Goal: Information Seeking & Learning: Find specific page/section

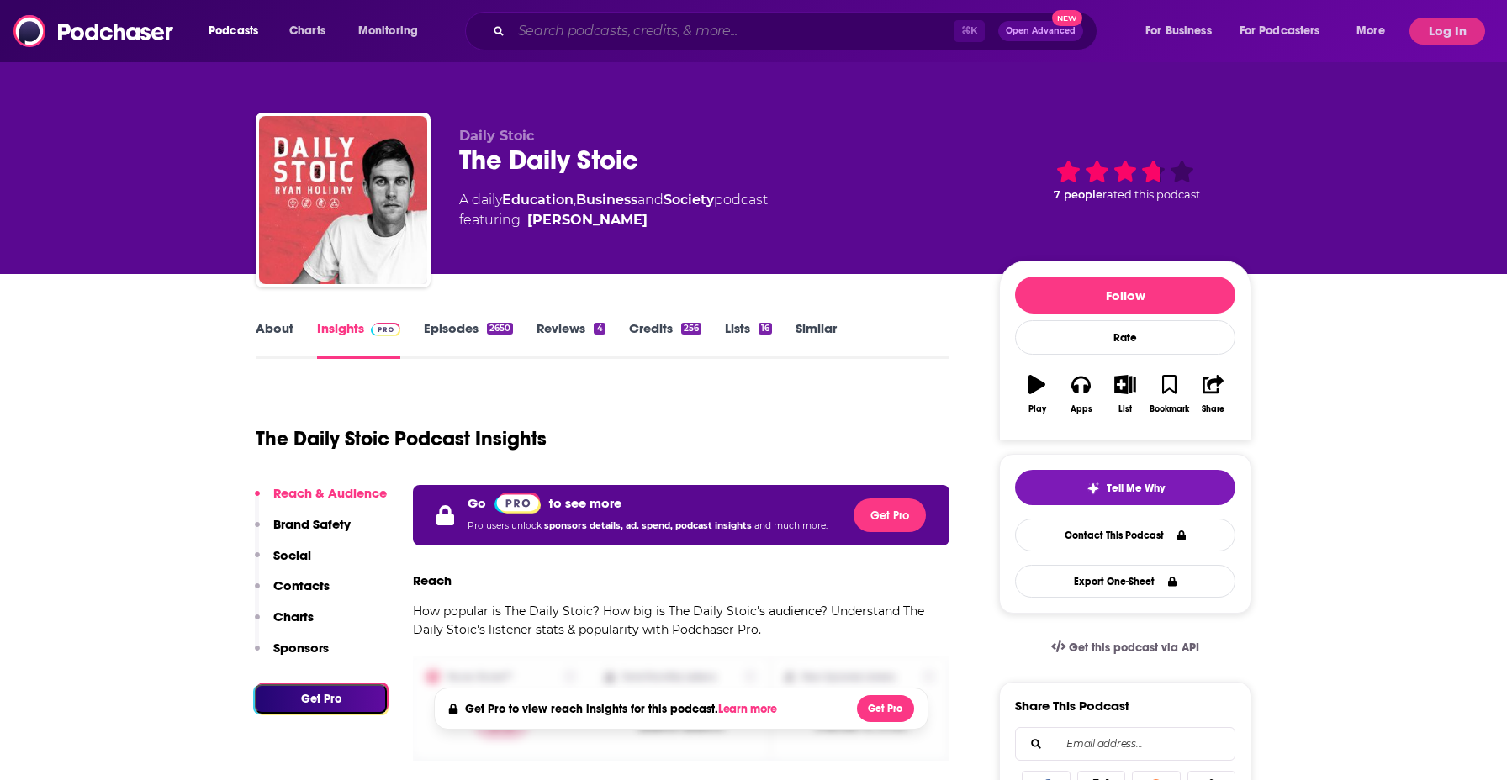
click at [587, 31] on input "Search podcasts, credits, & more..." at bounding box center [732, 31] width 442 height 27
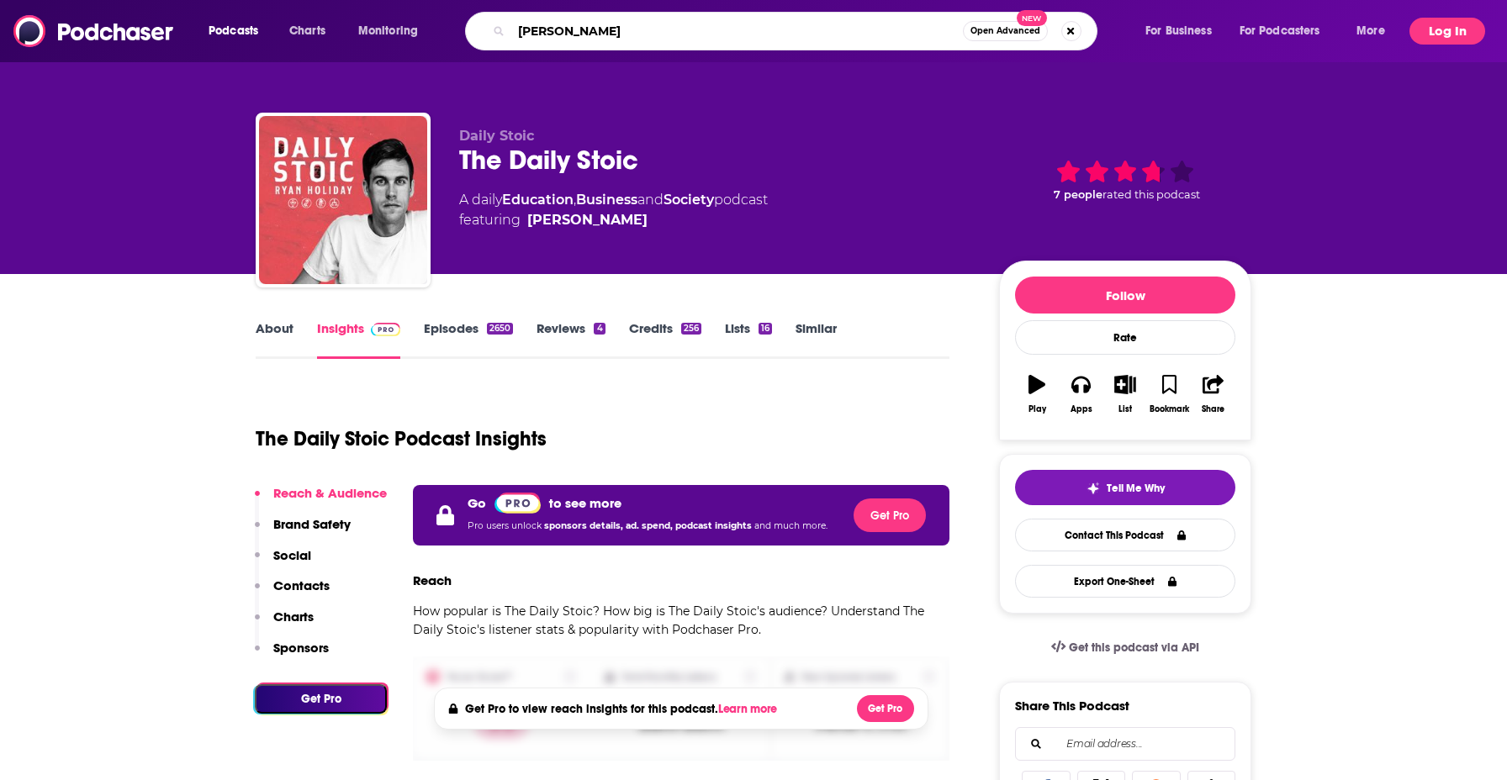
type input "[PERSON_NAME]"
click at [1447, 37] on button "Log In" at bounding box center [1447, 31] width 76 height 27
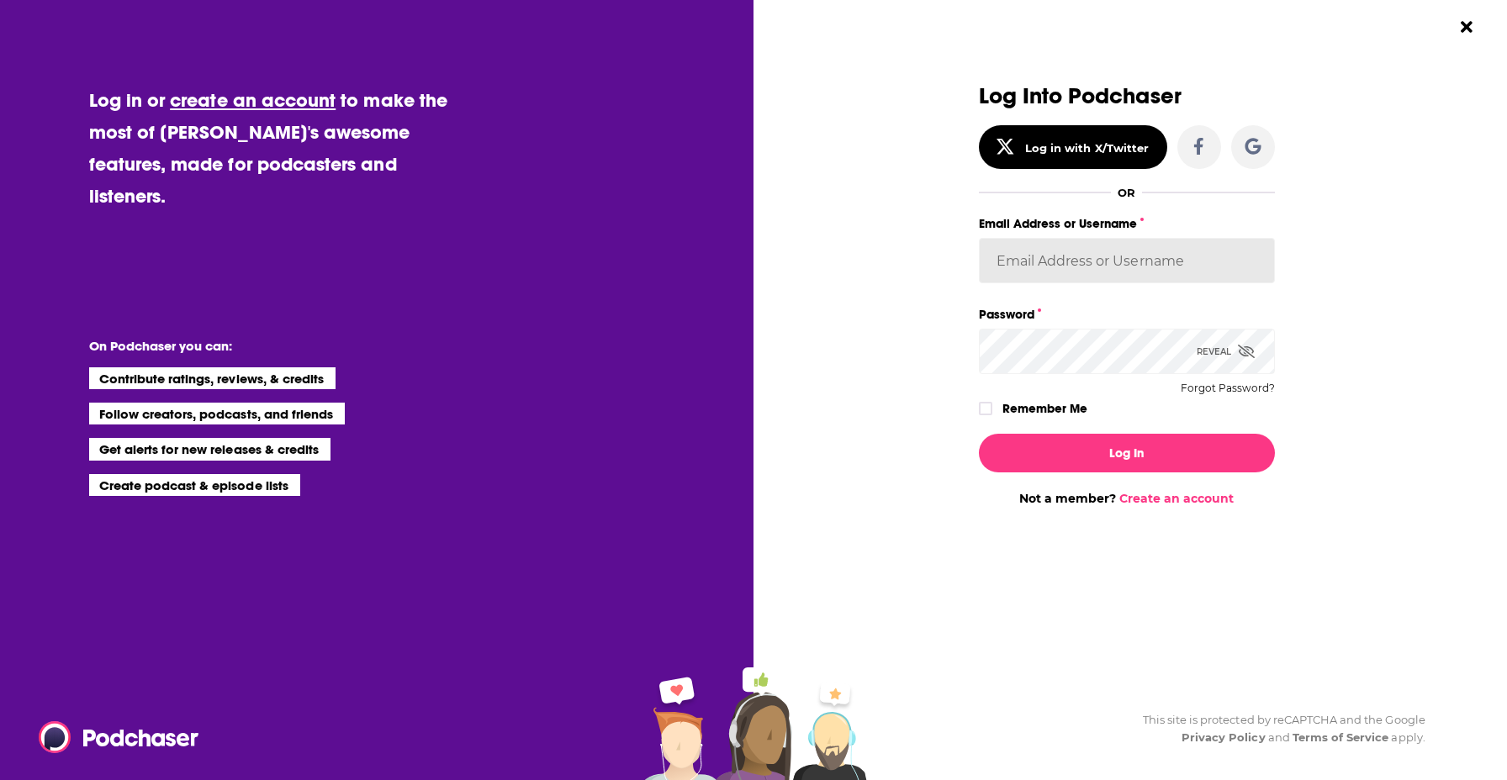
click at [1125, 268] on input "Email Address or Username" at bounding box center [1127, 260] width 296 height 45
type input "[PERSON_NAME][EMAIL_ADDRESS][DOMAIN_NAME]"
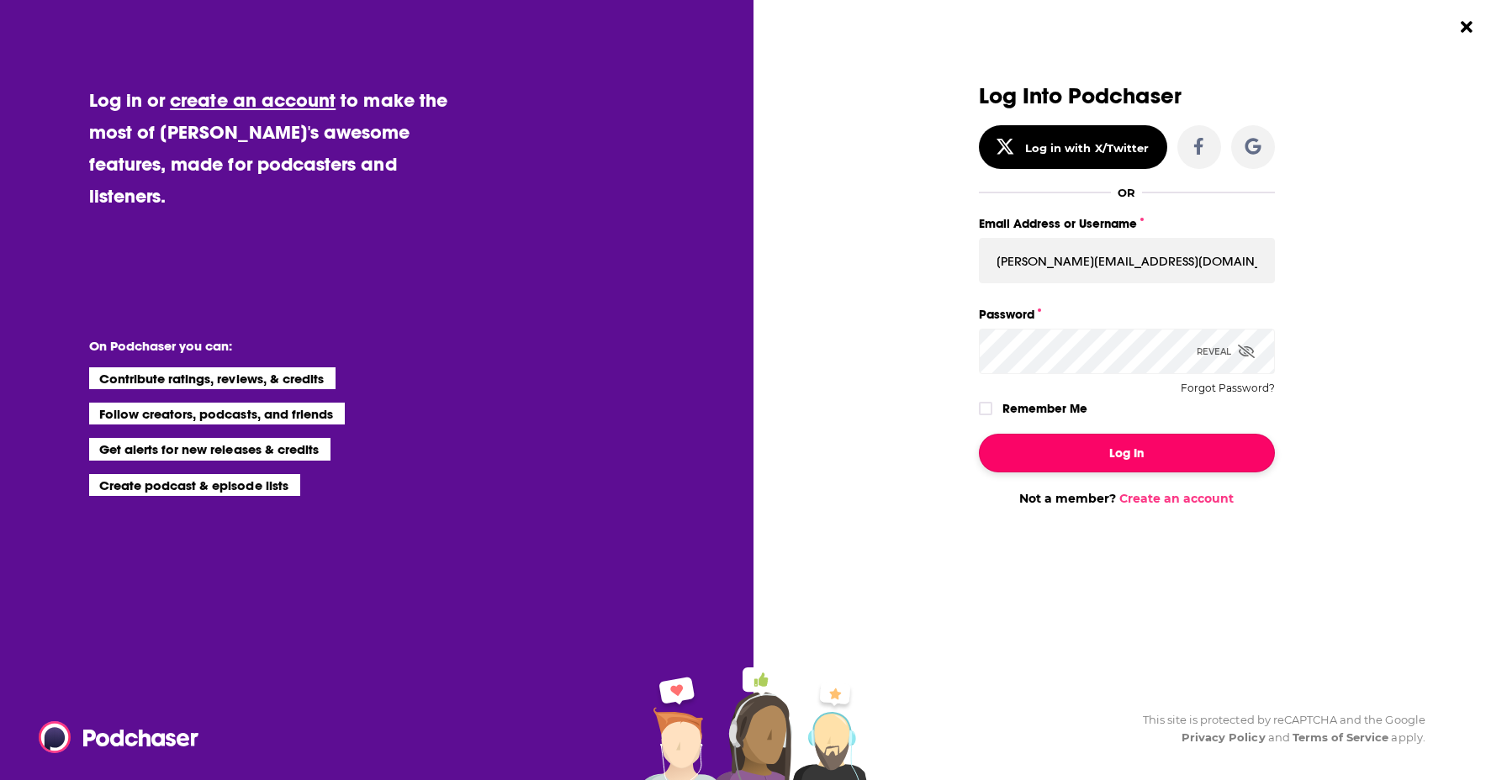
click at [1143, 448] on button "Log In" at bounding box center [1127, 453] width 296 height 39
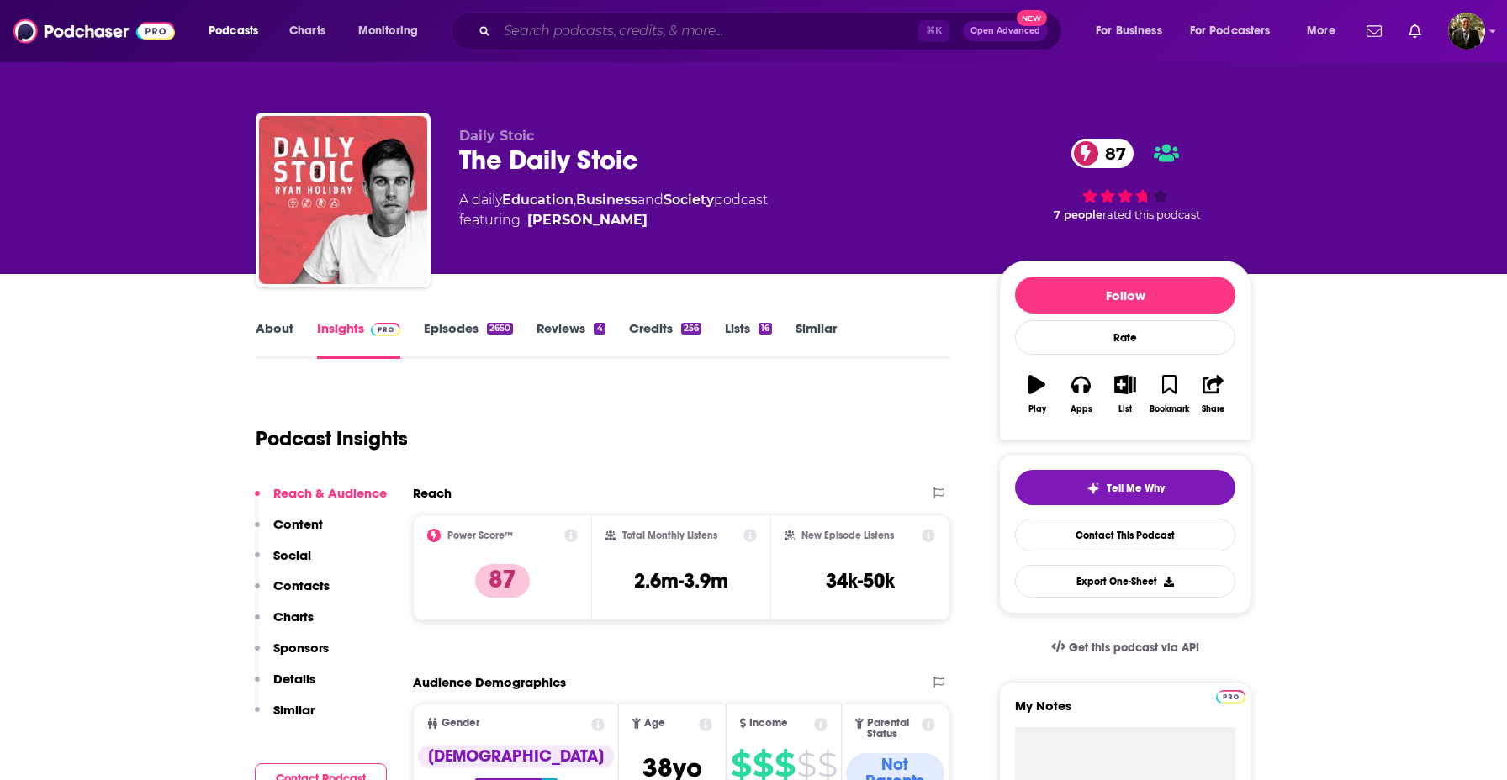
click at [699, 24] on input "Search podcasts, credits, & more..." at bounding box center [707, 31] width 421 height 27
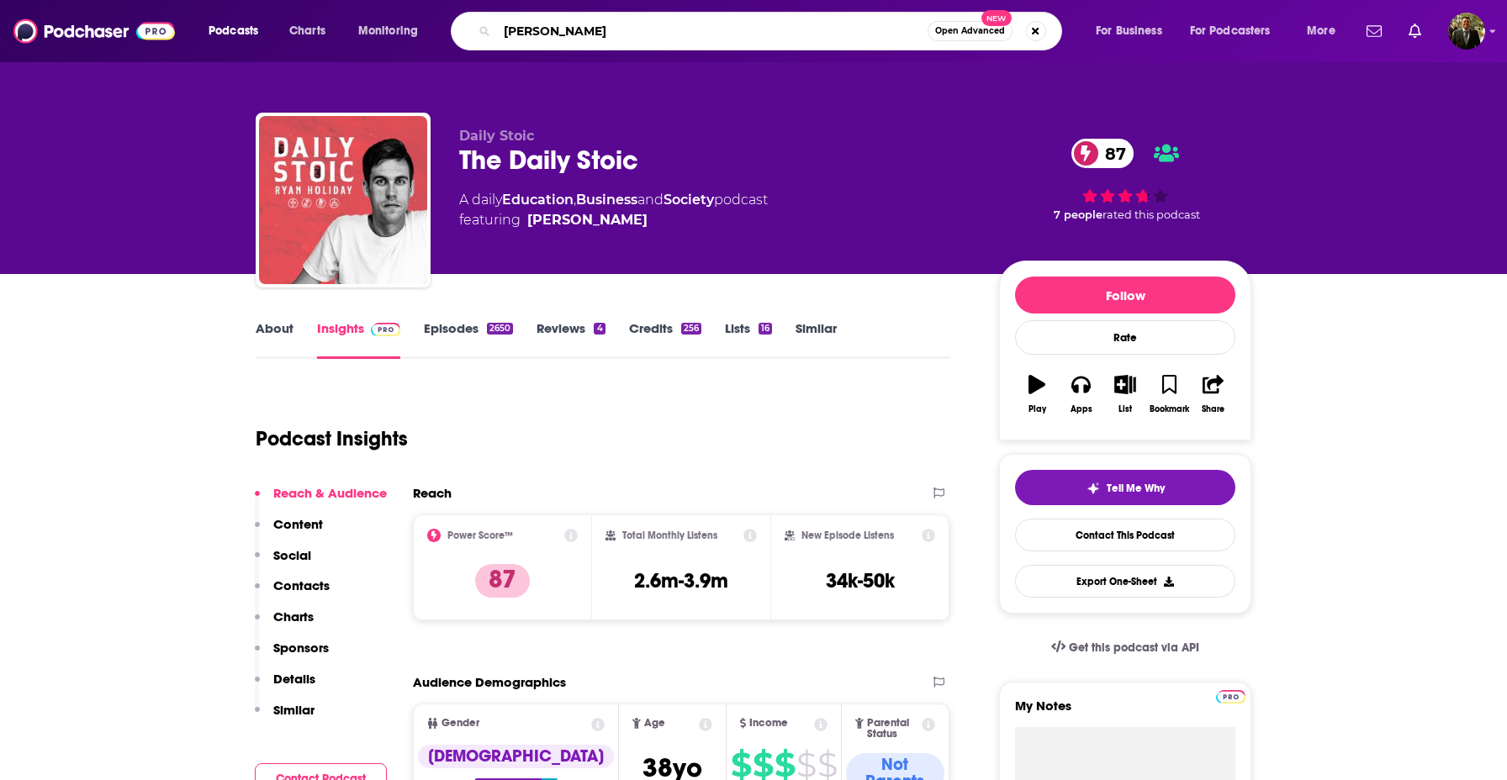
type input "[PERSON_NAME]"
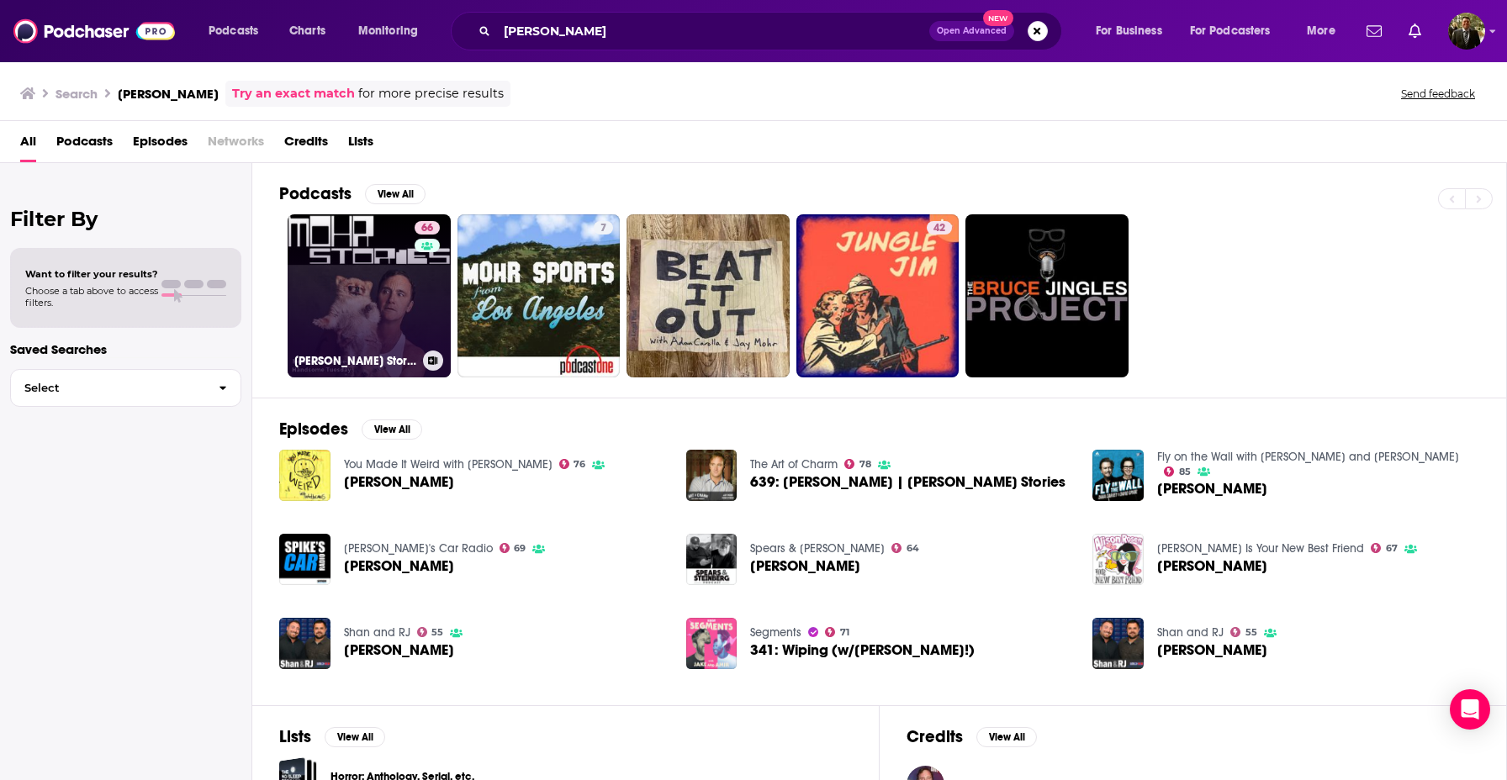
click at [399, 259] on link "66 [PERSON_NAME] Stories" at bounding box center [369, 295] width 163 height 163
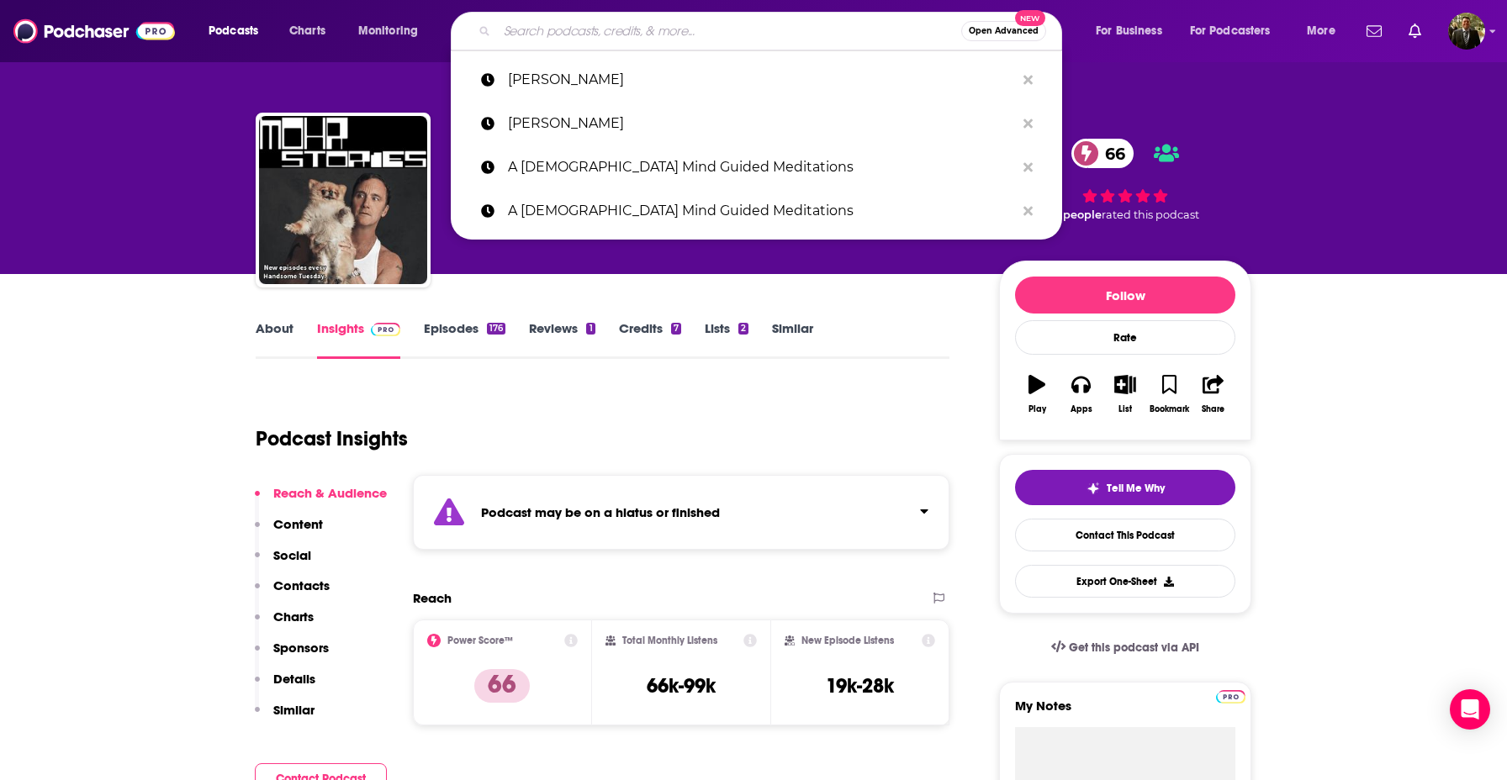
click at [606, 29] on input "Search podcasts, credits, & more..." at bounding box center [729, 31] width 464 height 27
paste input "Something Went Wrong w/[PERSON_NAME]"
type input "Something Went Wrong w/[PERSON_NAME]"
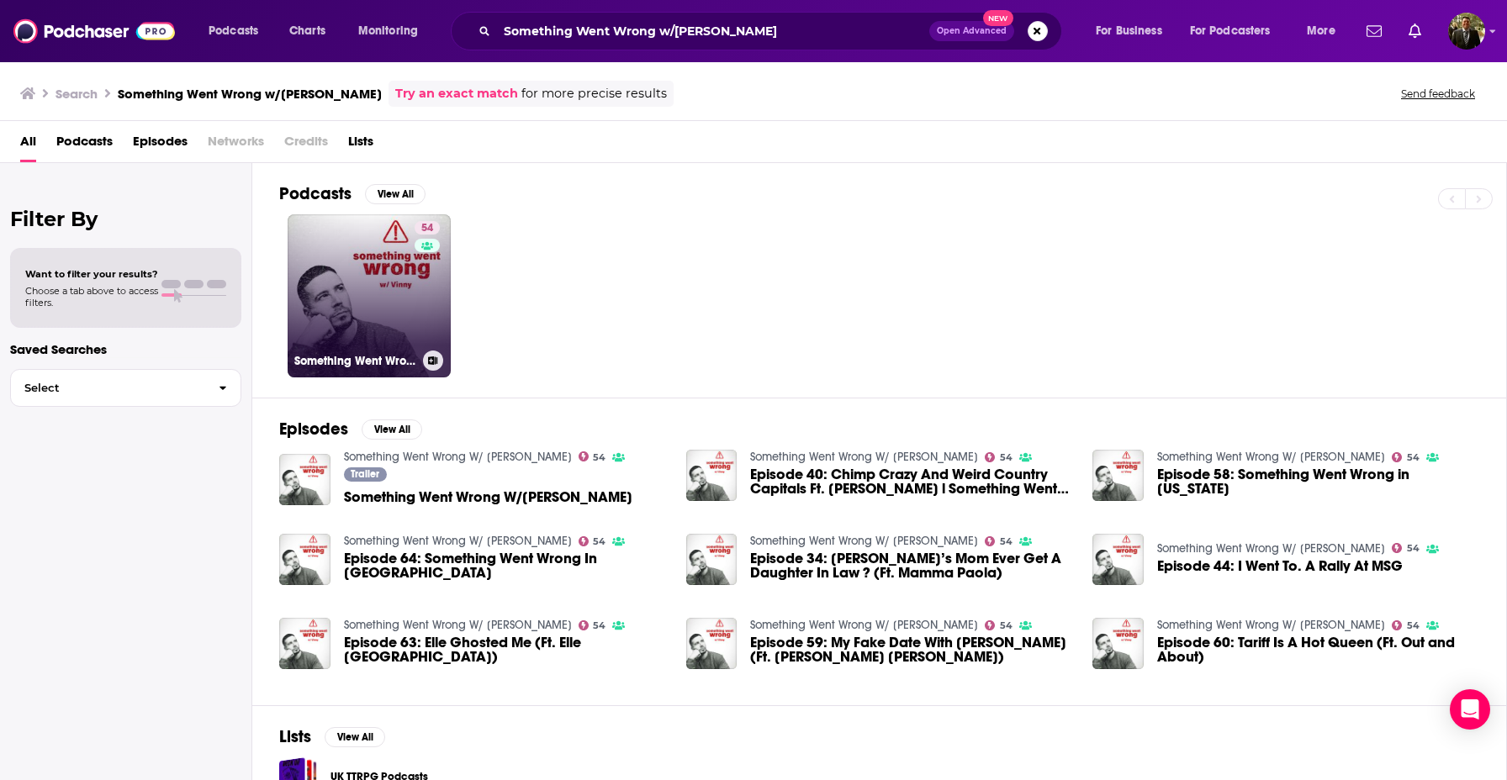
click at [417, 302] on div "54" at bounding box center [429, 286] width 29 height 130
